Goal: Task Accomplishment & Management: Manage account settings

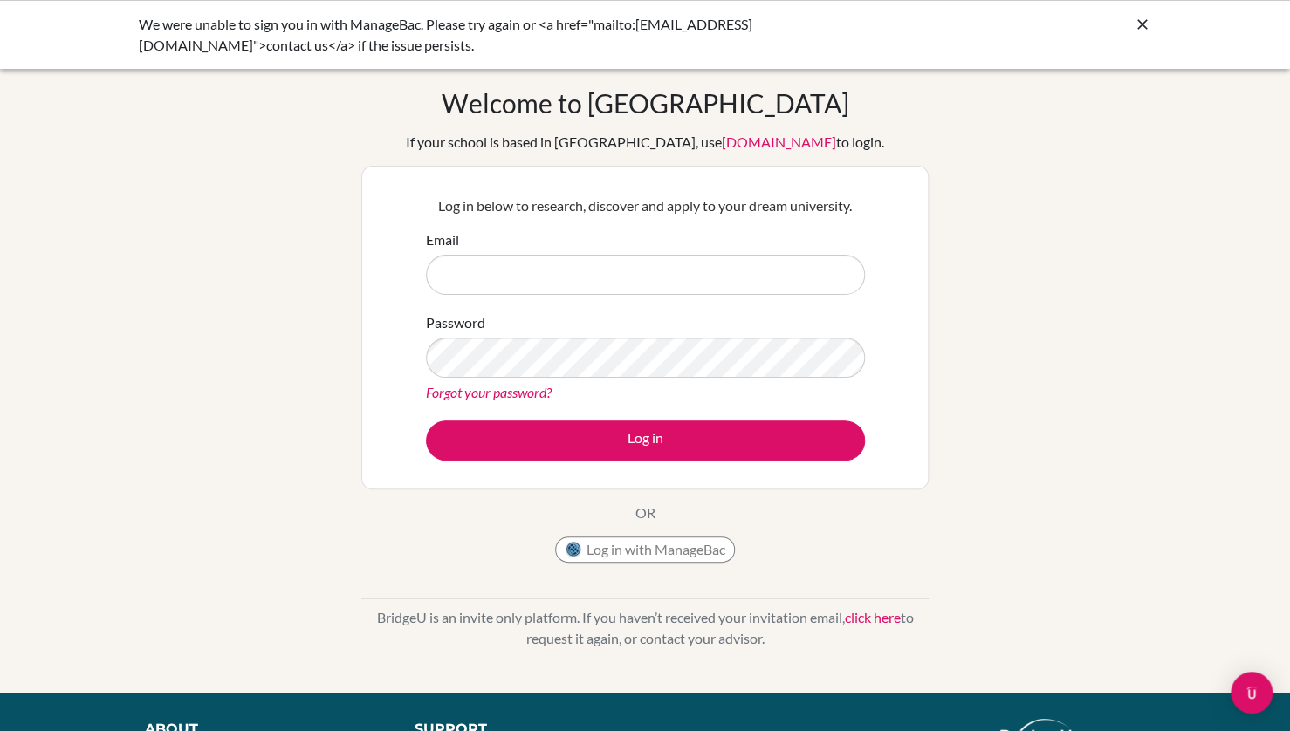
click at [547, 281] on input "Email" at bounding box center [645, 275] width 439 height 40
type input "k"
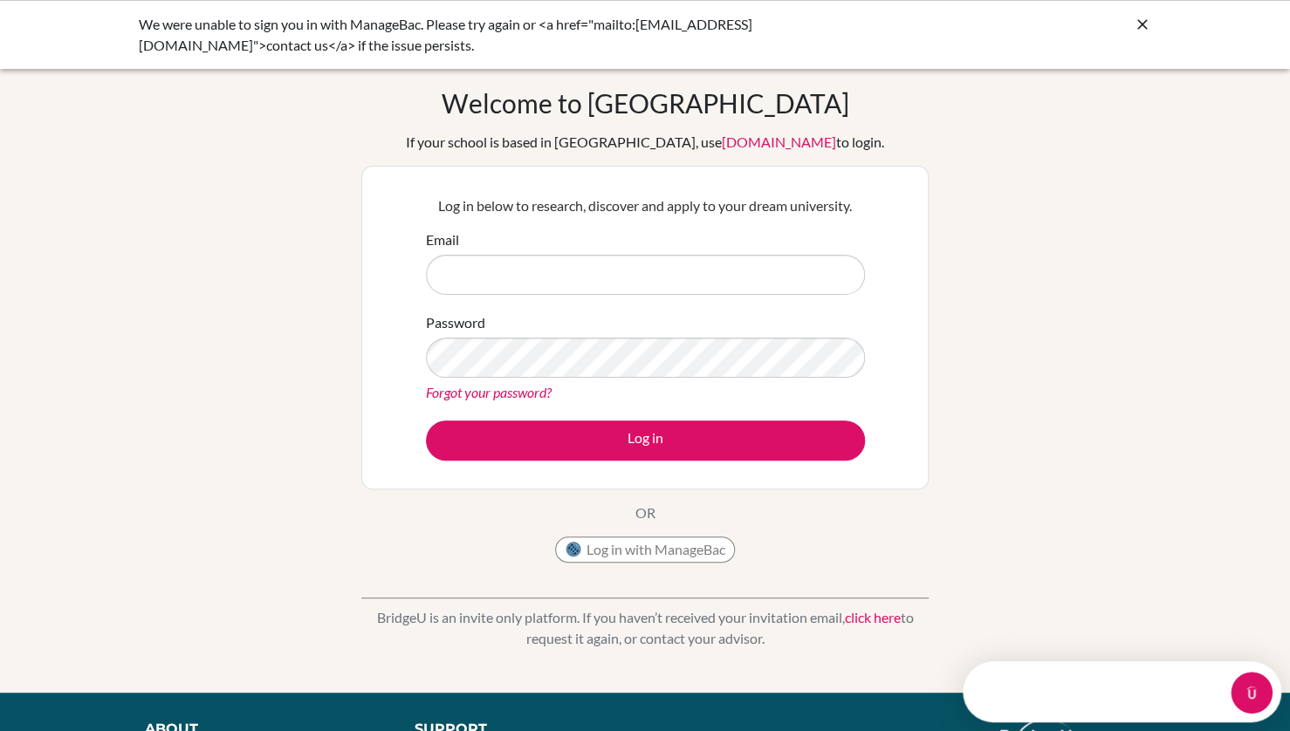
click at [480, 384] on link "Forgot your password?" at bounding box center [489, 392] width 126 height 17
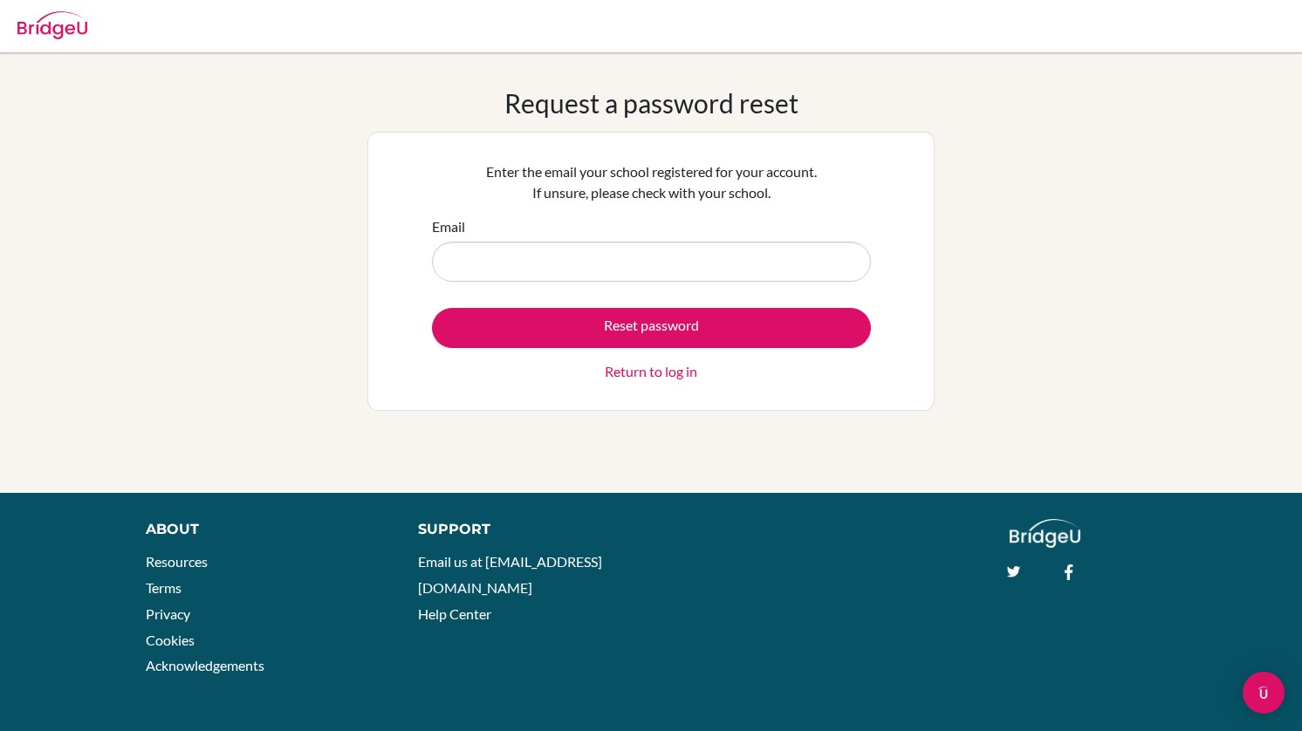
click at [604, 270] on input "Email" at bounding box center [651, 262] width 439 height 40
type input "k"
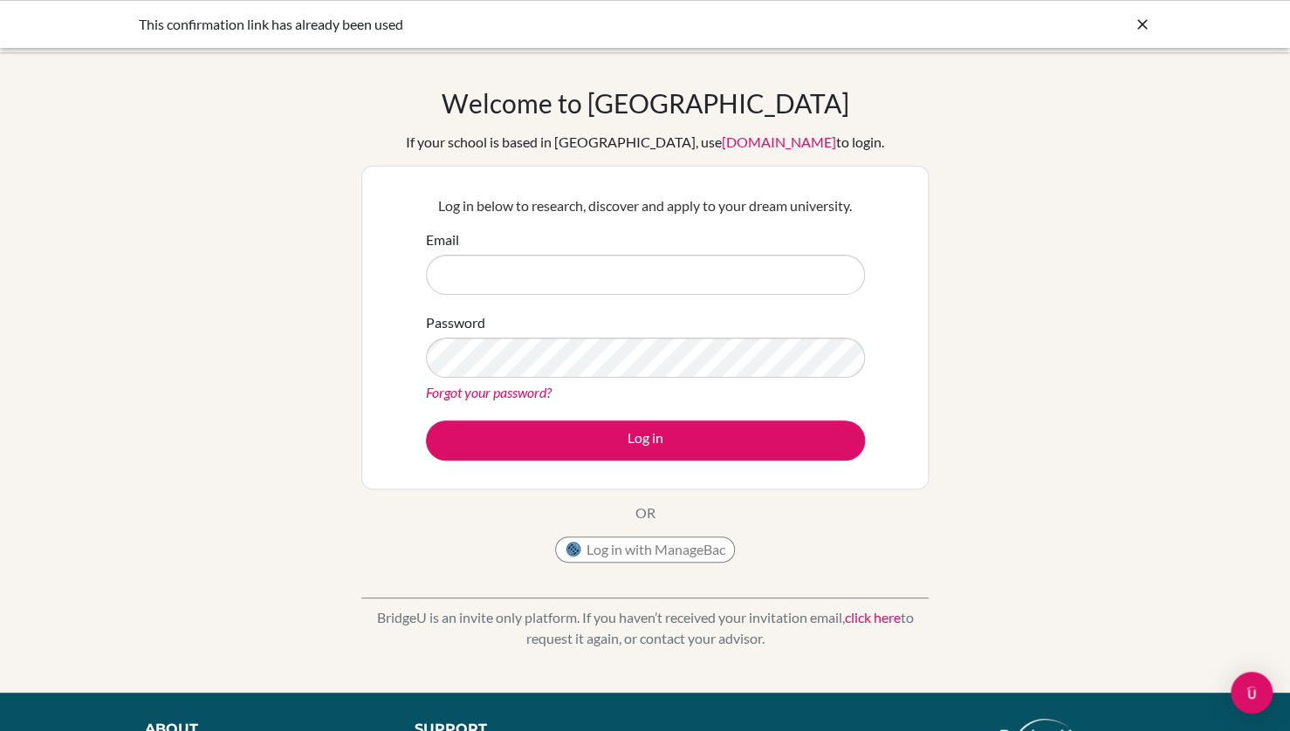
click at [541, 243] on div "Email" at bounding box center [645, 261] width 439 height 65
drag, startPoint x: 537, startPoint y: 293, endPoint x: 546, endPoint y: 320, distance: 28.4
click at [545, 321] on form "Email Password Forgot your password? Log in" at bounding box center [645, 344] width 439 height 231
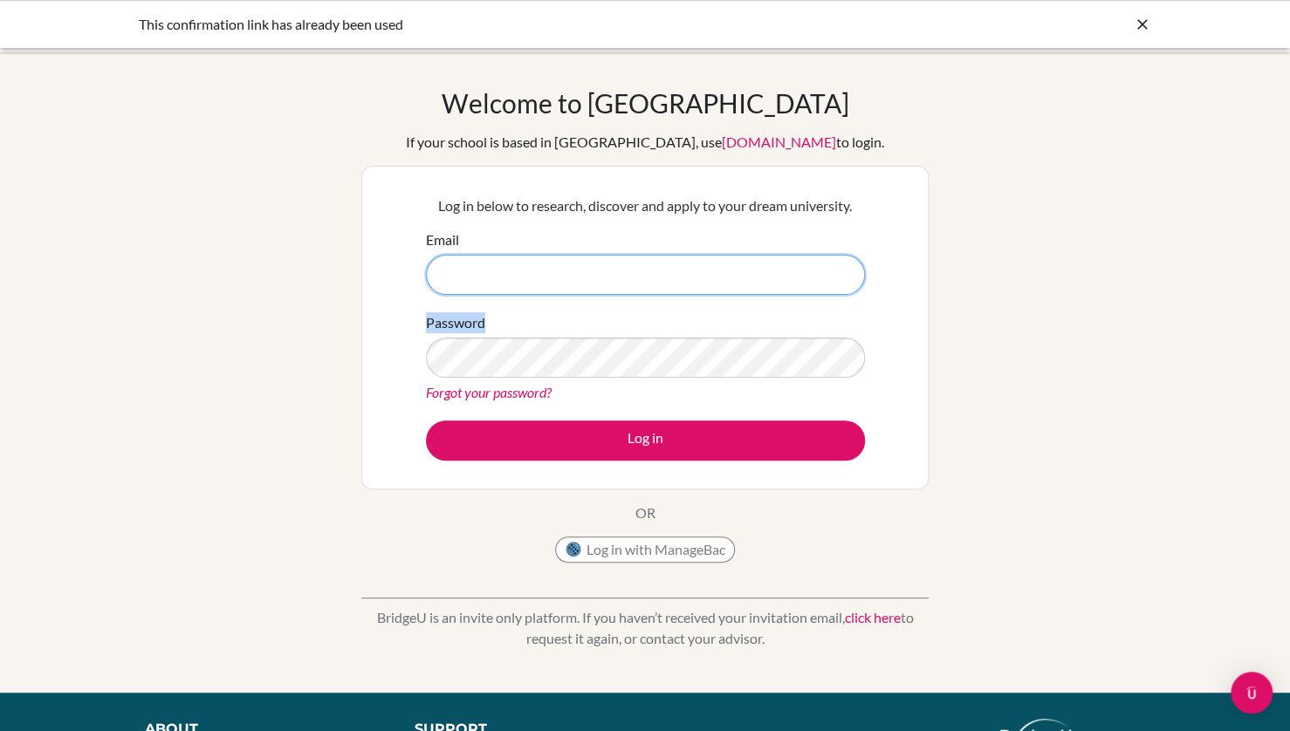
click at [639, 279] on input "Email" at bounding box center [645, 275] width 439 height 40
type input "[EMAIL_ADDRESS][DOMAIN_NAME]"
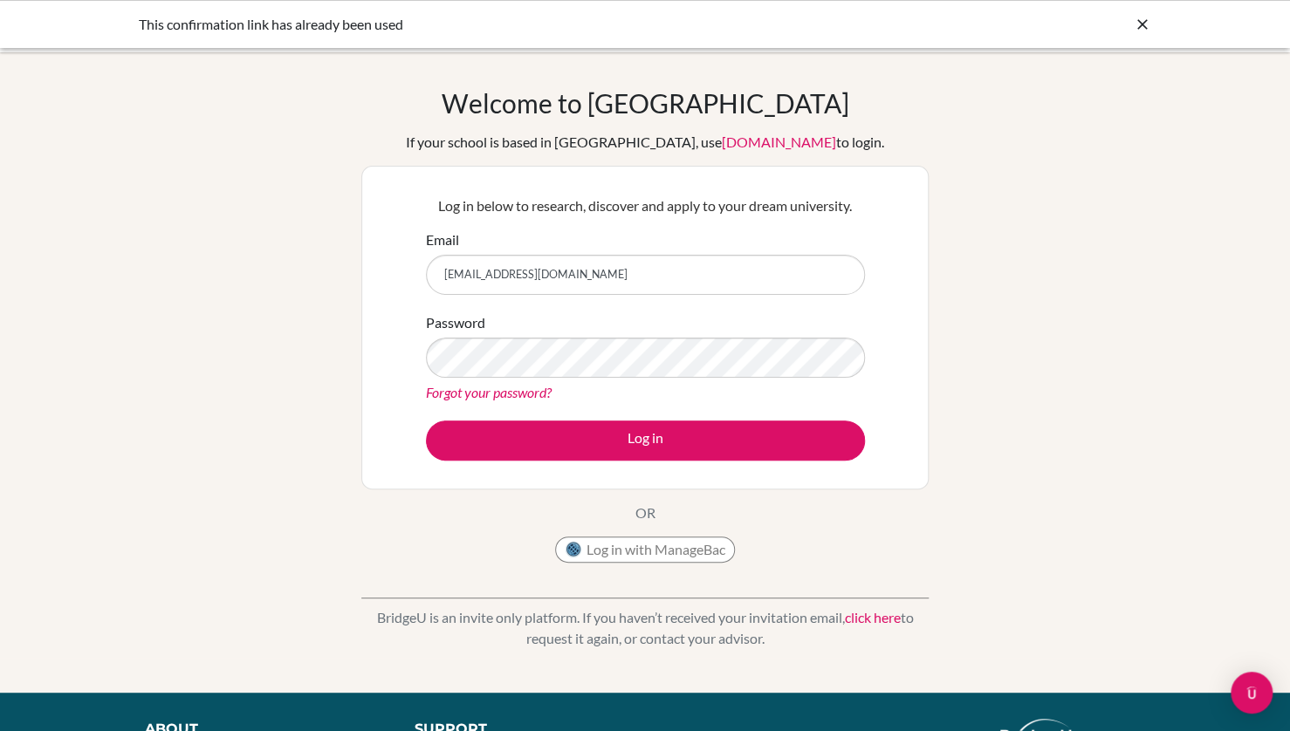
click at [498, 394] on link "Forgot your password?" at bounding box center [489, 392] width 126 height 17
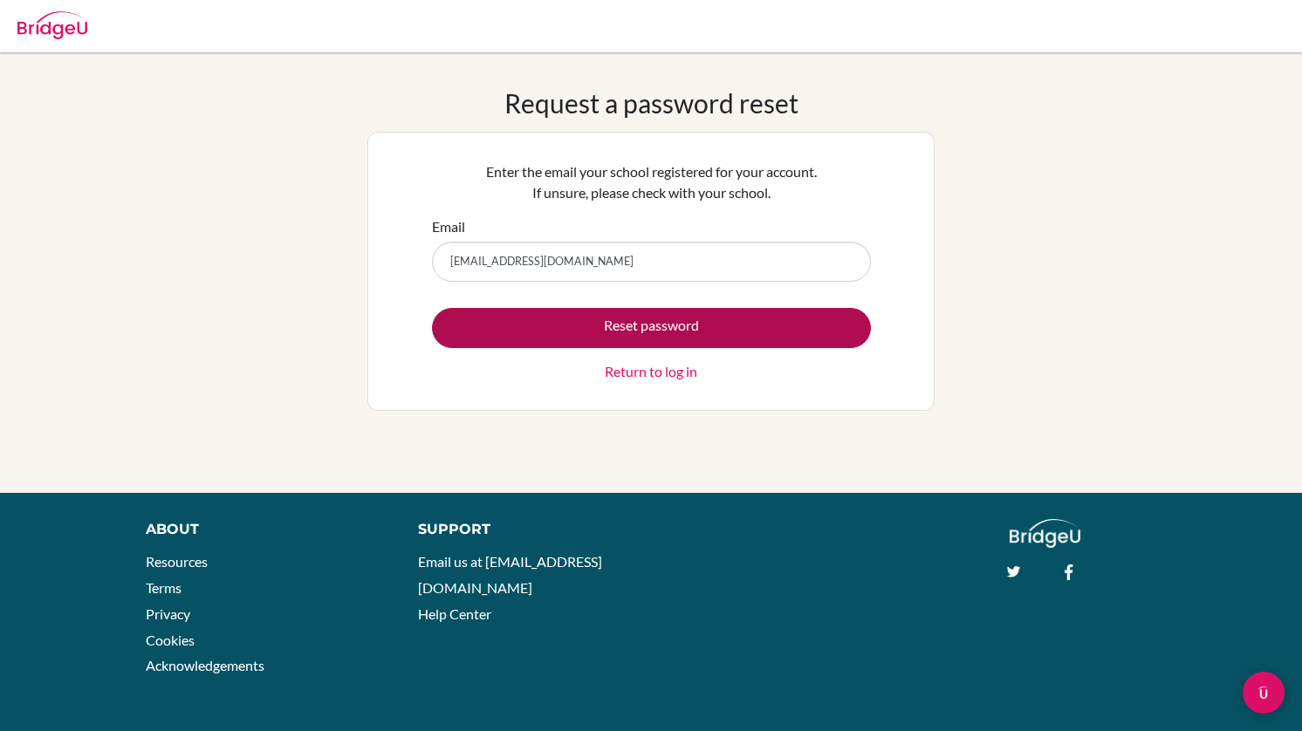
type input "[EMAIL_ADDRESS][DOMAIN_NAME]"
click at [482, 327] on button "Reset password" at bounding box center [651, 328] width 439 height 40
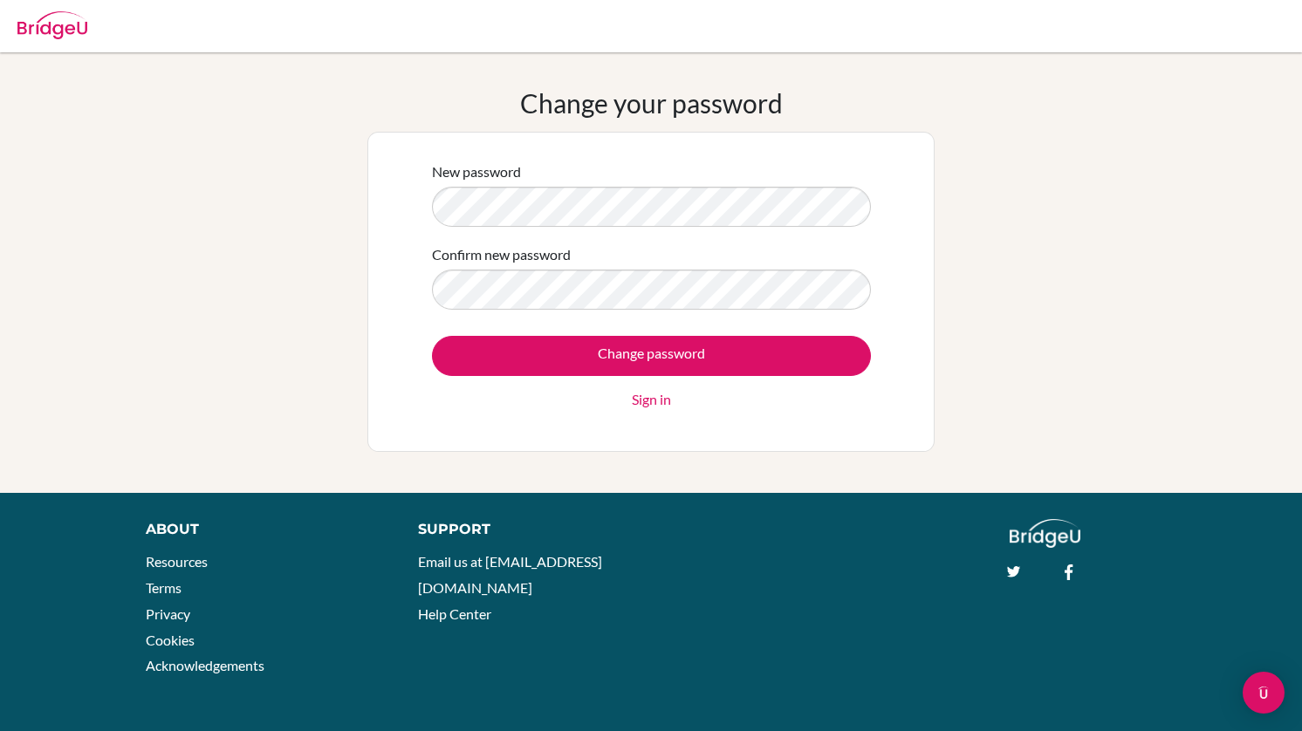
click at [549, 183] on div "New password" at bounding box center [651, 193] width 439 height 65
click at [344, 155] on div "Change your password New password Confirm new password Change password Sign in" at bounding box center [651, 272] width 1302 height 371
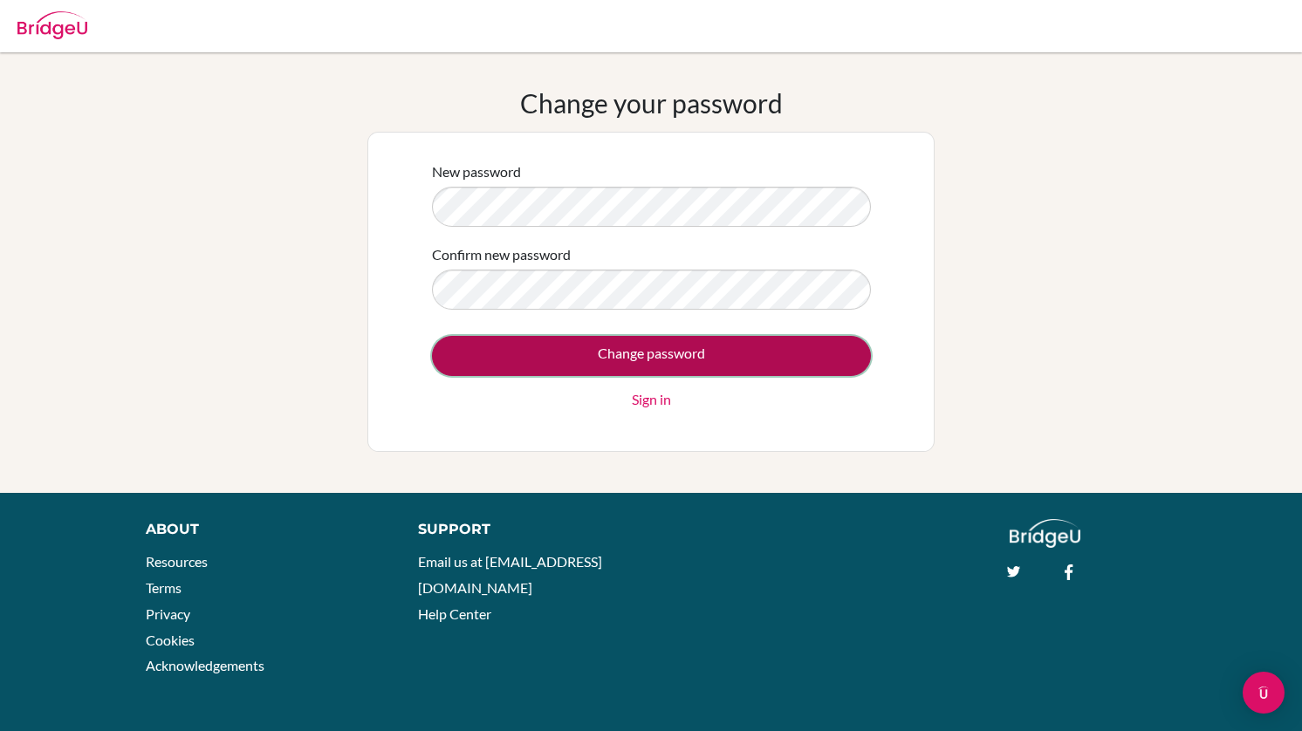
click at [539, 340] on input "Change password" at bounding box center [651, 356] width 439 height 40
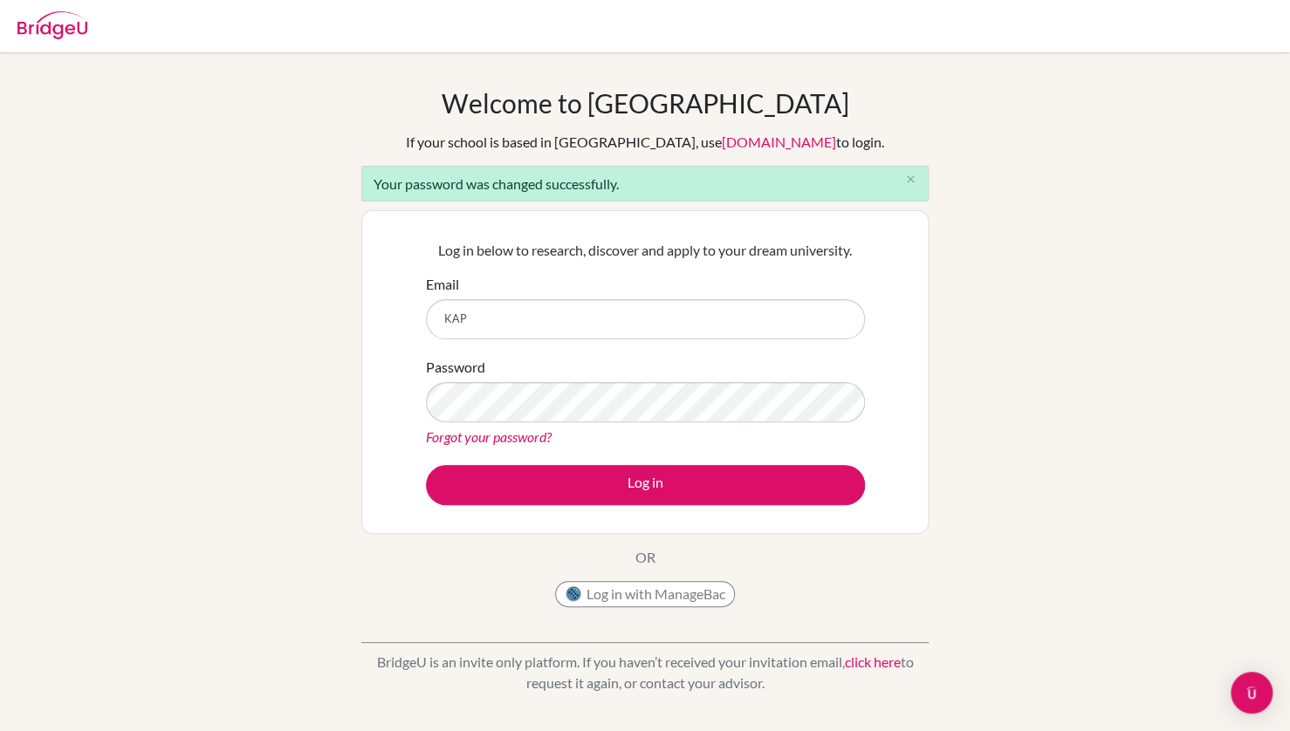
type input "[EMAIL_ADDRESS][DOMAIN_NAME]"
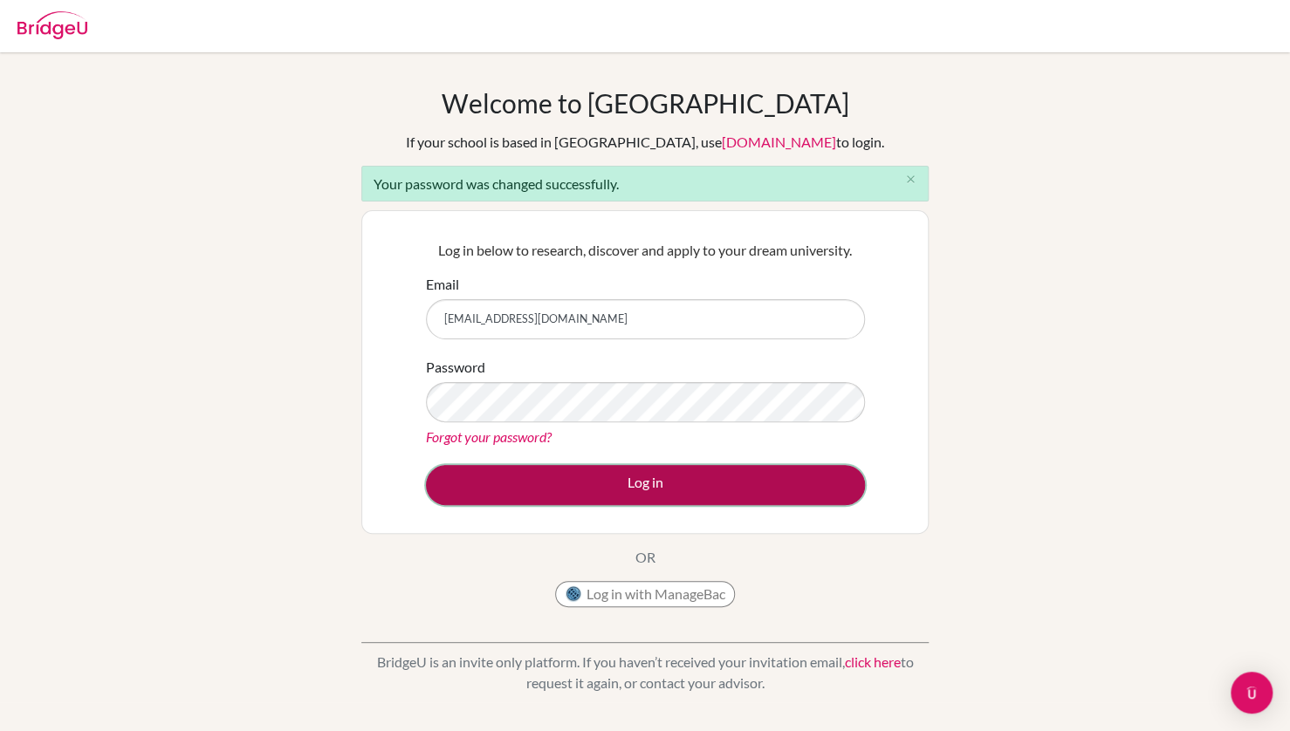
click at [566, 469] on button "Log in" at bounding box center [645, 485] width 439 height 40
